Goal: Task Accomplishment & Management: Complete application form

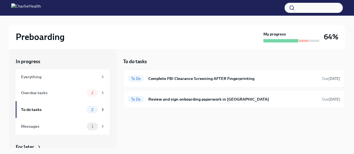
scroll to position [10, 0]
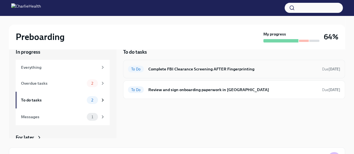
click at [170, 69] on h6 "Complete FBI Clearance Screening AFTER Fingerprinting" at bounding box center [232, 69] width 169 height 6
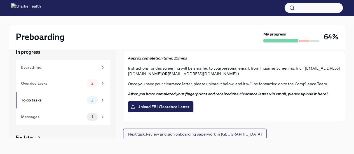
scroll to position [23, 0]
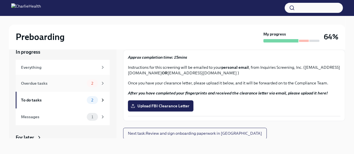
click at [33, 82] on div "Overdue tasks" at bounding box center [53, 83] width 64 height 6
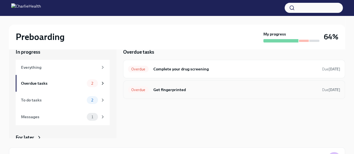
click at [137, 90] on span "Overdue" at bounding box center [138, 90] width 21 height 4
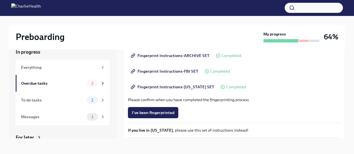
scroll to position [93, 0]
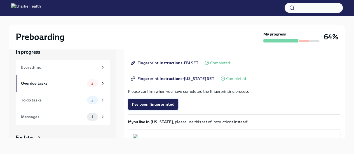
click at [168, 99] on button "I've been fingerprinted" at bounding box center [153, 104] width 50 height 11
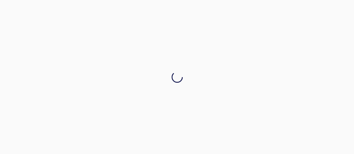
scroll to position [0, 0]
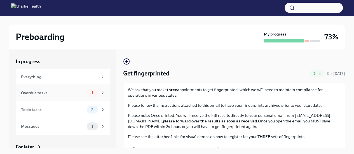
click at [43, 93] on div "Overdue tasks" at bounding box center [53, 93] width 64 height 6
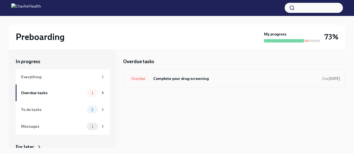
click at [129, 81] on div "Overdue" at bounding box center [138, 78] width 21 height 7
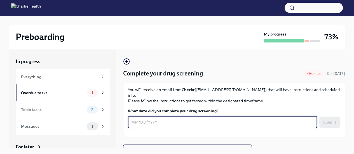
click at [132, 119] on textarea "What date did you complete your drug screening?" at bounding box center [222, 122] width 182 height 7
type textarea "09122025"
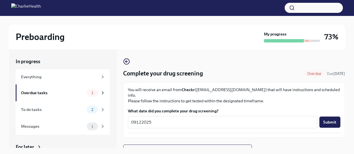
click at [322, 109] on form "What date did you complete your drug screening? 09122025 x ​ Submit" at bounding box center [234, 118] width 212 height 20
click at [322, 117] on button "Submit" at bounding box center [329, 122] width 21 height 11
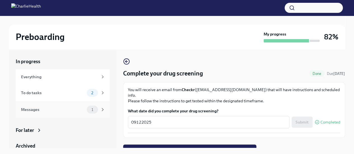
click at [32, 111] on div "Messages" at bounding box center [53, 110] width 64 height 6
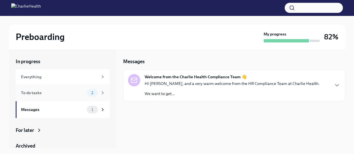
click at [27, 93] on div "To do tasks" at bounding box center [53, 93] width 64 height 6
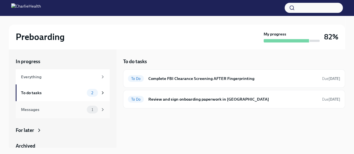
click at [34, 110] on div "Messages" at bounding box center [53, 110] width 64 height 6
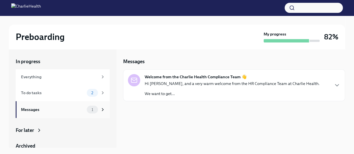
click at [32, 112] on div "Messages" at bounding box center [53, 110] width 64 height 6
click at [88, 111] on span "1" at bounding box center [92, 110] width 8 height 4
click at [213, 87] on div "Hi [PERSON_NAME], and a very warm welcome from the HR Compliance Team at Charli…" at bounding box center [232, 89] width 175 height 16
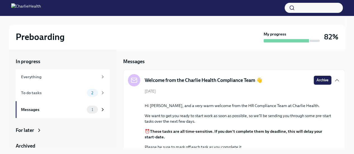
drag, startPoint x: 339, startPoint y: 72, endPoint x: 343, endPoint y: 86, distance: 14.3
click at [343, 86] on div "Messages Welcome from the Charlie Health Compliance Team 👋 Archive [DATE] Hi [P…" at bounding box center [234, 98] width 222 height 99
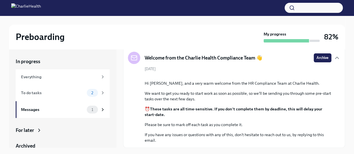
scroll to position [74, 0]
click at [29, 89] on div "To do tasks 2" at bounding box center [63, 93] width 84 height 8
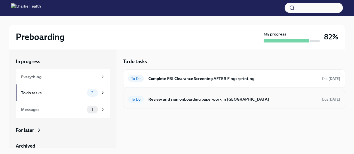
click at [146, 98] on div "To Do Review and sign onboarding paperwork in [GEOGRAPHIC_DATA] Due [DATE]" at bounding box center [234, 99] width 212 height 9
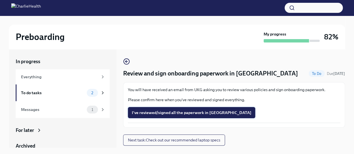
click at [142, 114] on span "I've reviewed/signed all the paperwork in [GEOGRAPHIC_DATA]" at bounding box center [191, 113] width 119 height 6
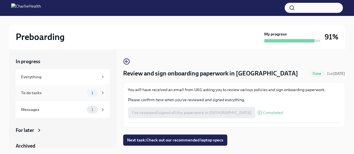
click at [43, 92] on div "To do tasks" at bounding box center [53, 93] width 64 height 6
